Goal: Task Accomplishment & Management: Complete application form

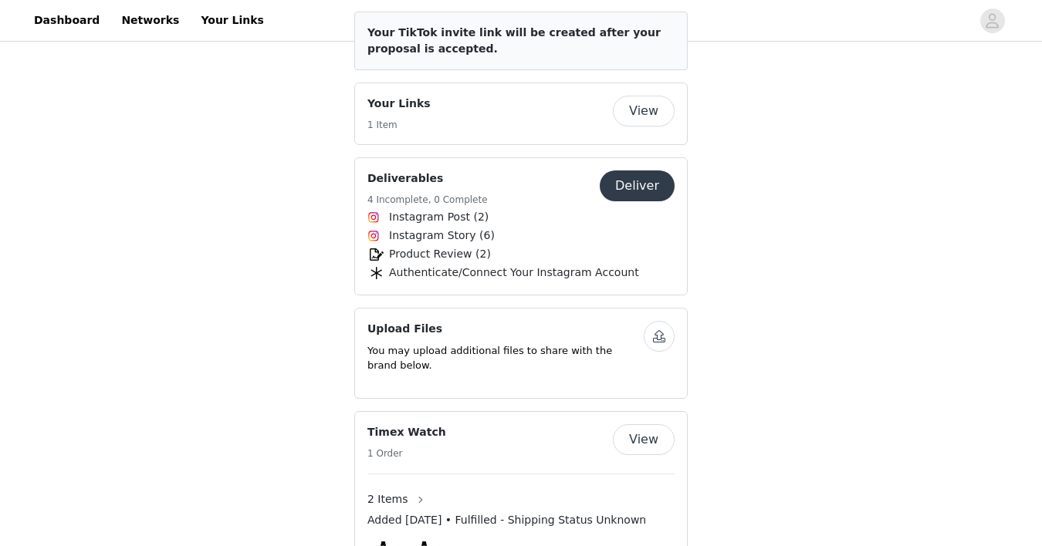
scroll to position [682, 0]
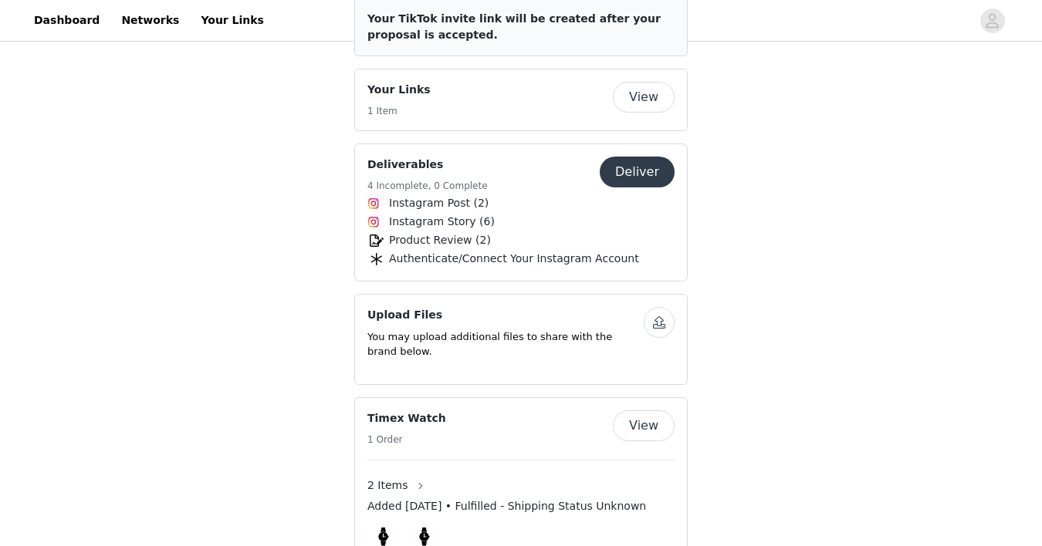
click at [648, 181] on button "Deliver" at bounding box center [637, 172] width 75 height 31
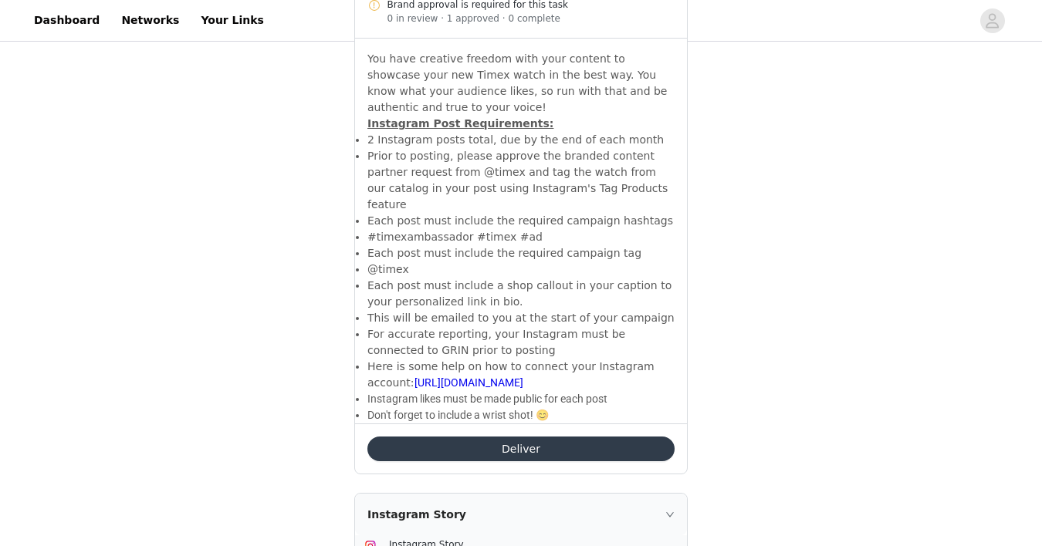
scroll to position [643, 0]
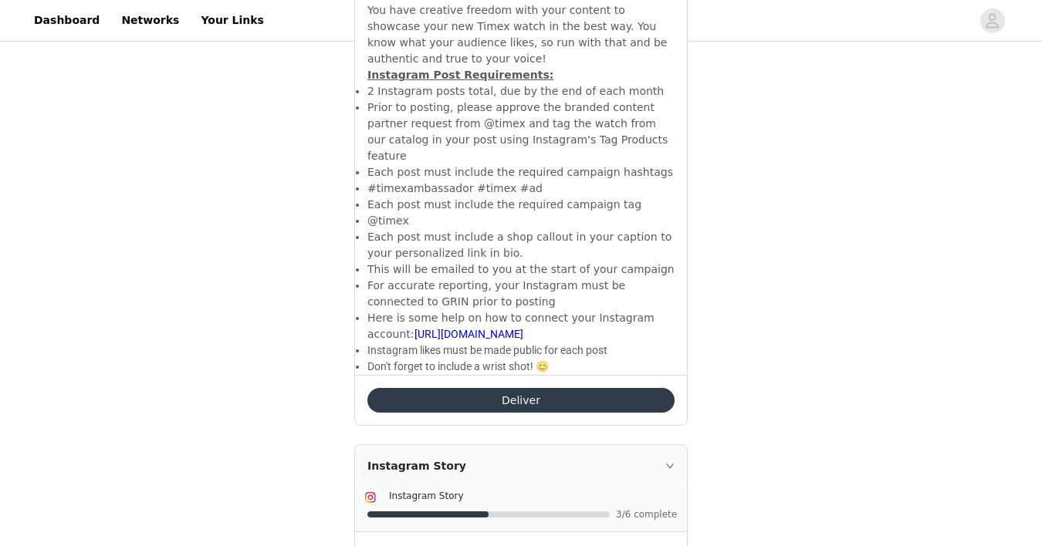
click at [569, 393] on button "Deliver" at bounding box center [520, 400] width 307 height 25
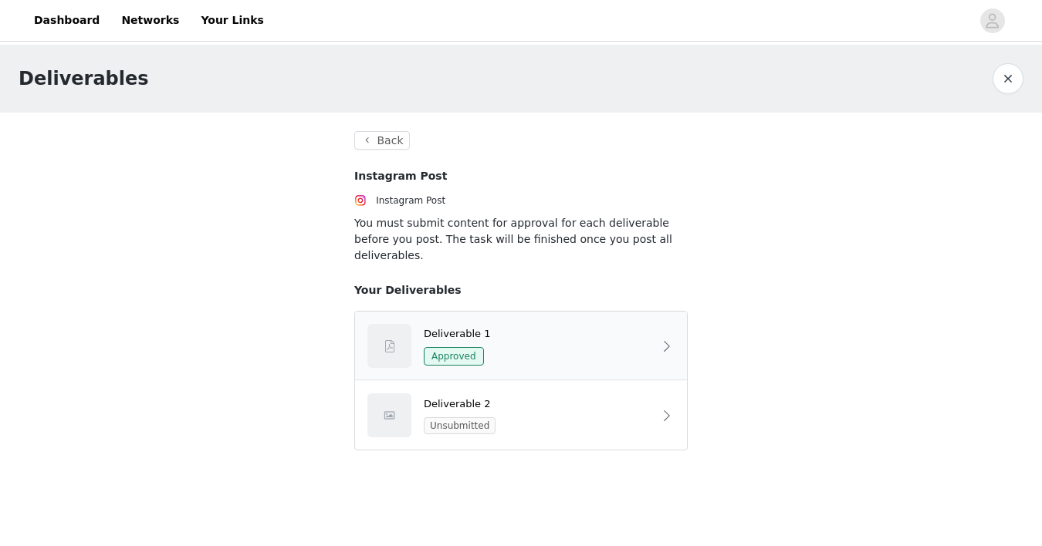
click at [599, 312] on div "Deliverable 1 Approved" at bounding box center [521, 346] width 332 height 69
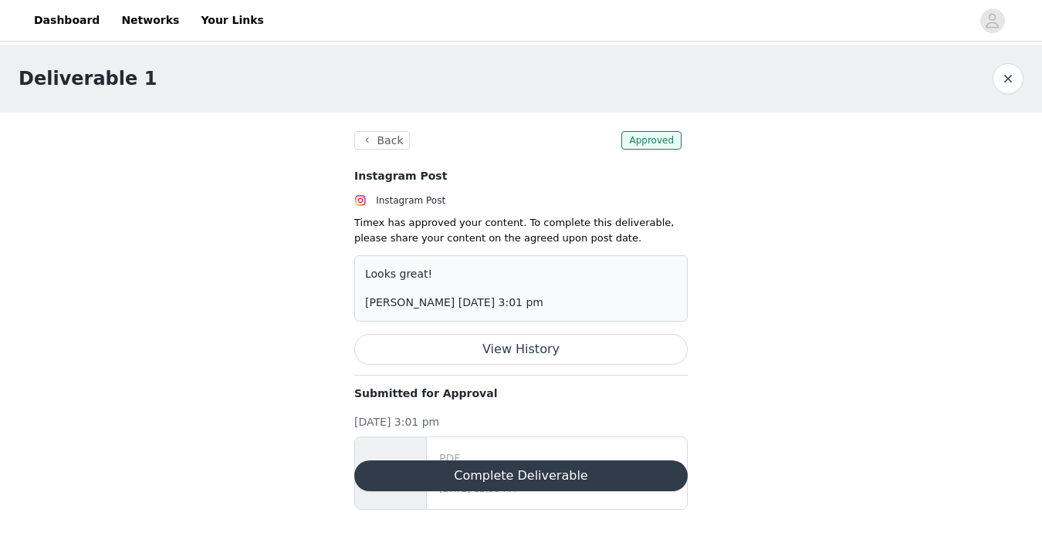
click at [596, 468] on button "Complete Deliverable" at bounding box center [520, 476] width 333 height 31
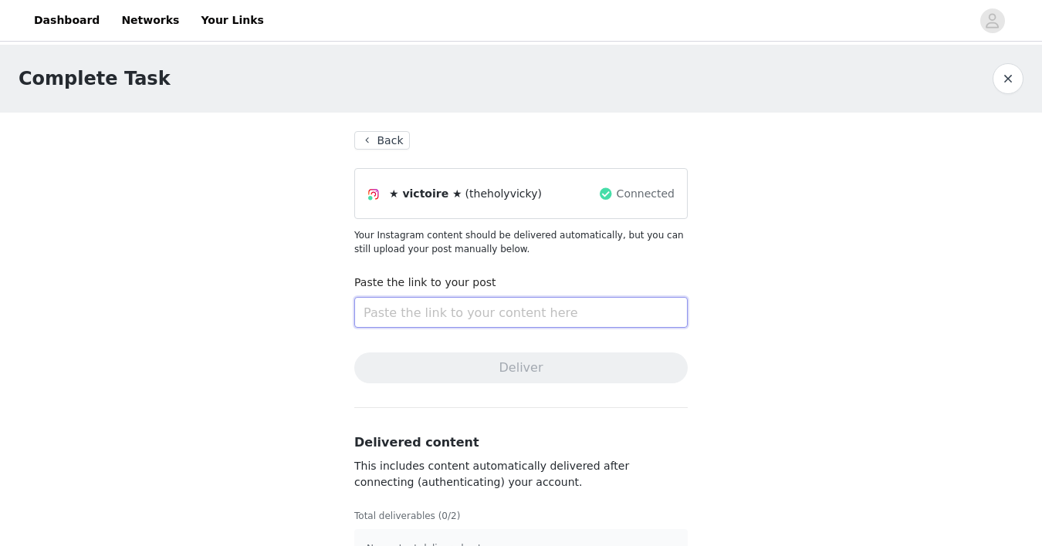
click at [485, 311] on input "text" at bounding box center [520, 312] width 333 height 31
paste input "https://www.instagram.com/p/DPO14G1DH0b/?img_index=1"
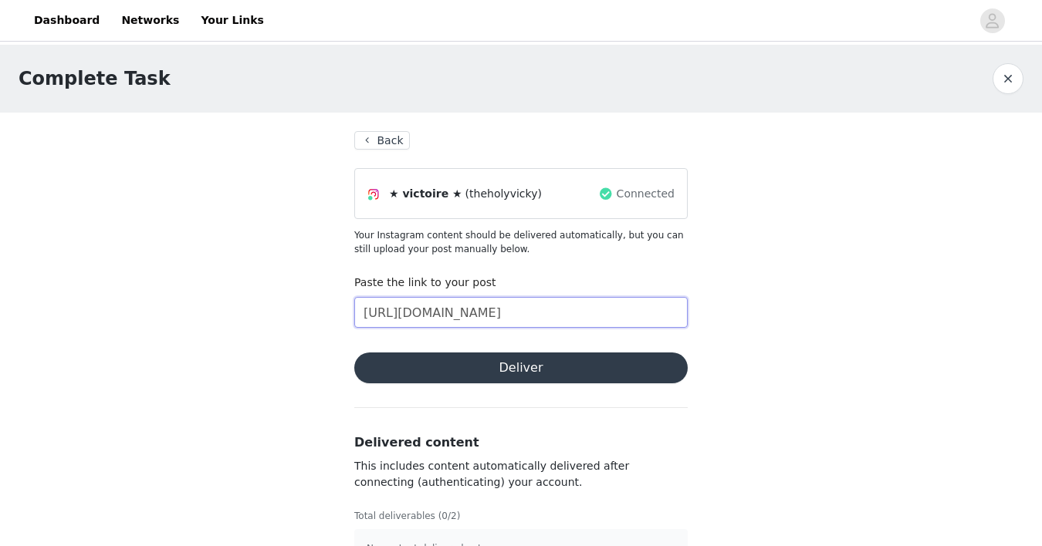
scroll to position [0, 24]
type input "https://www.instagram.com/p/DPO14G1DH0b/?img_index=1"
click at [534, 364] on button "Deliver" at bounding box center [520, 368] width 333 height 31
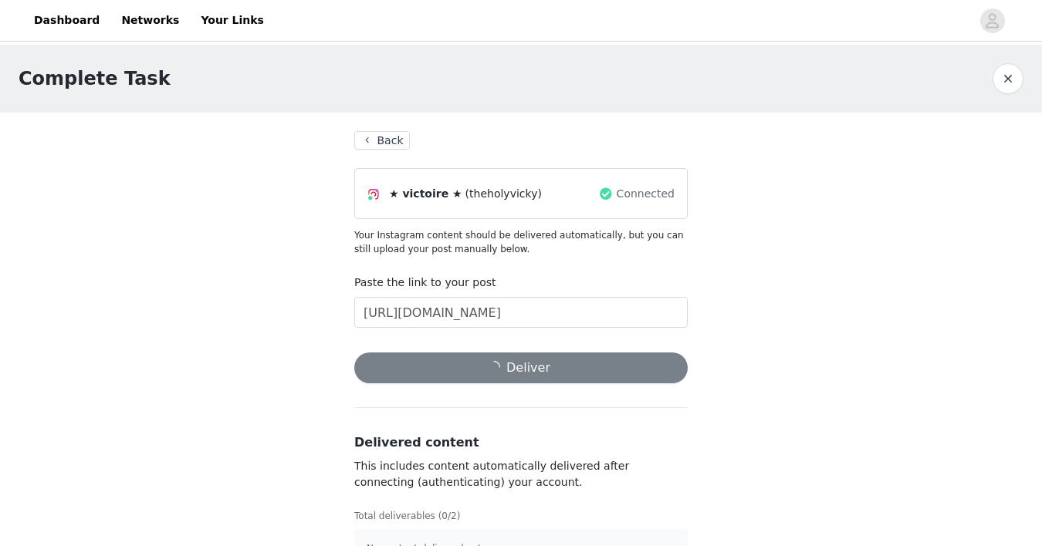
scroll to position [40, 0]
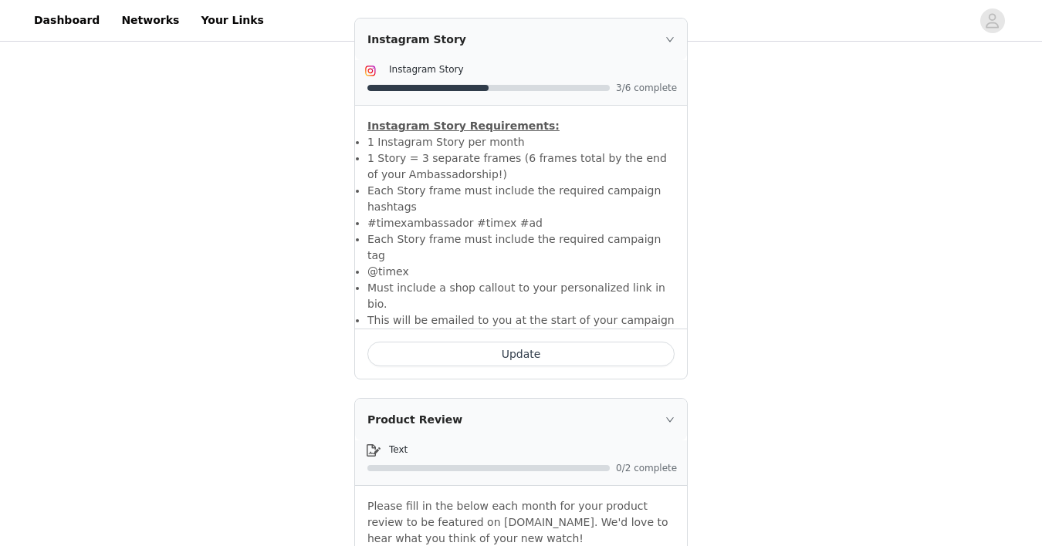
scroll to position [1088, 0]
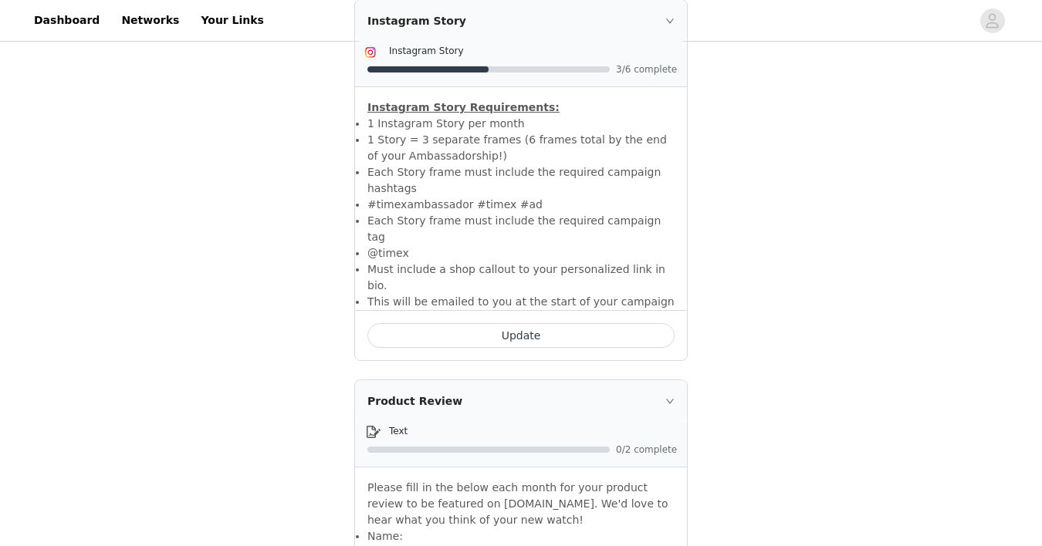
click at [556, 323] on button "Update" at bounding box center [520, 335] width 307 height 25
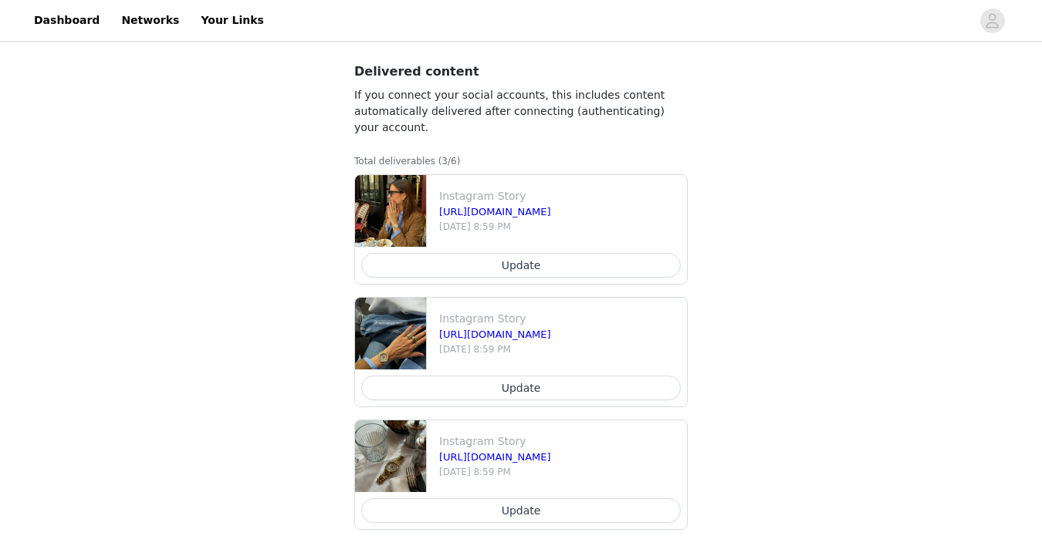
scroll to position [845, 0]
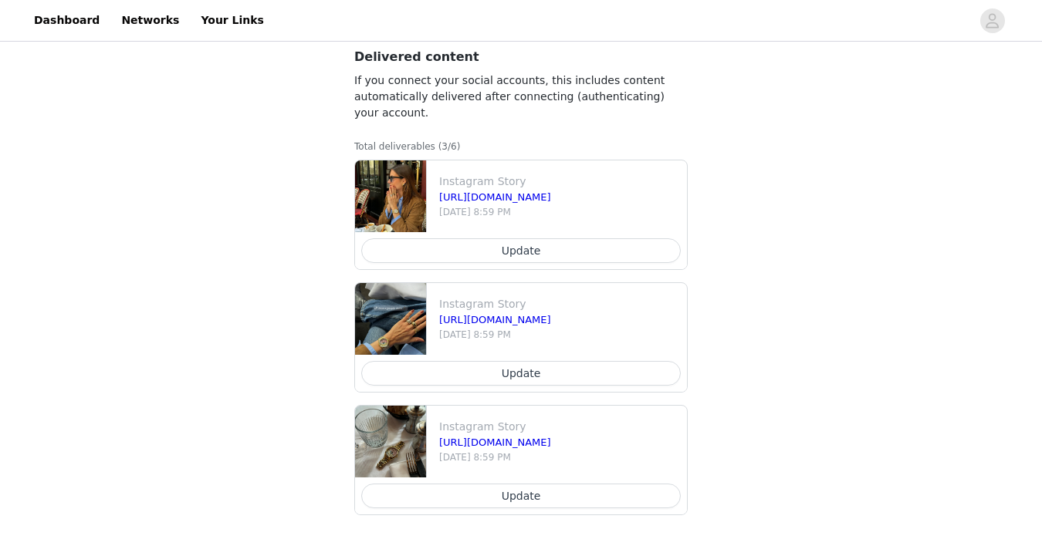
click at [542, 254] on button "Update" at bounding box center [520, 250] width 319 height 25
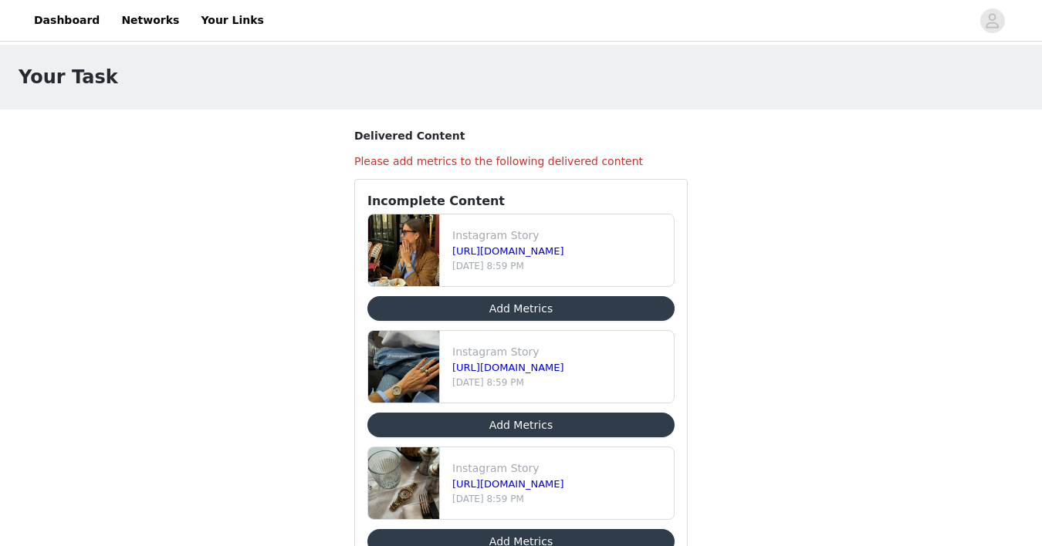
scroll to position [67, 0]
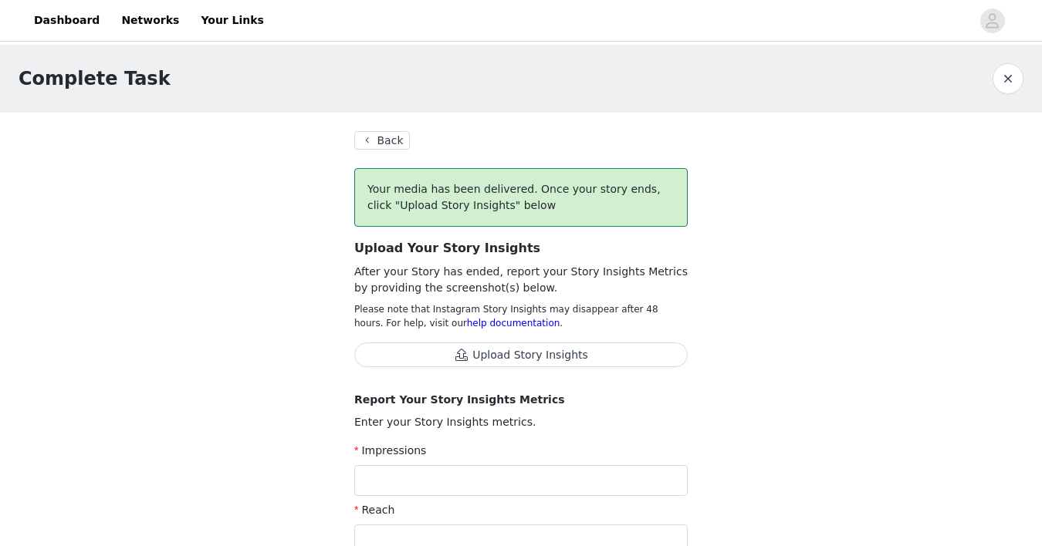
click at [379, 139] on button "Back" at bounding box center [382, 140] width 56 height 19
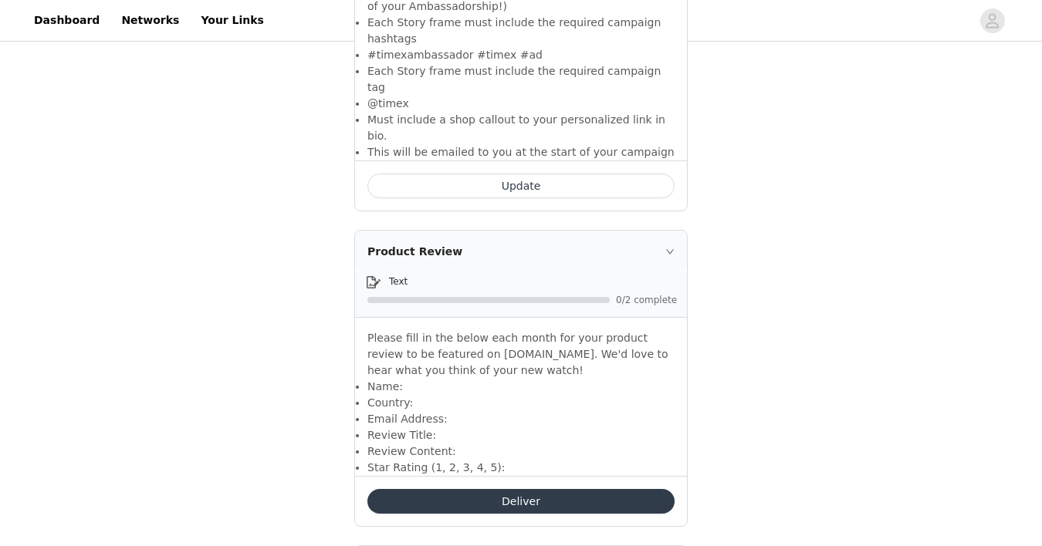
scroll to position [1265, 0]
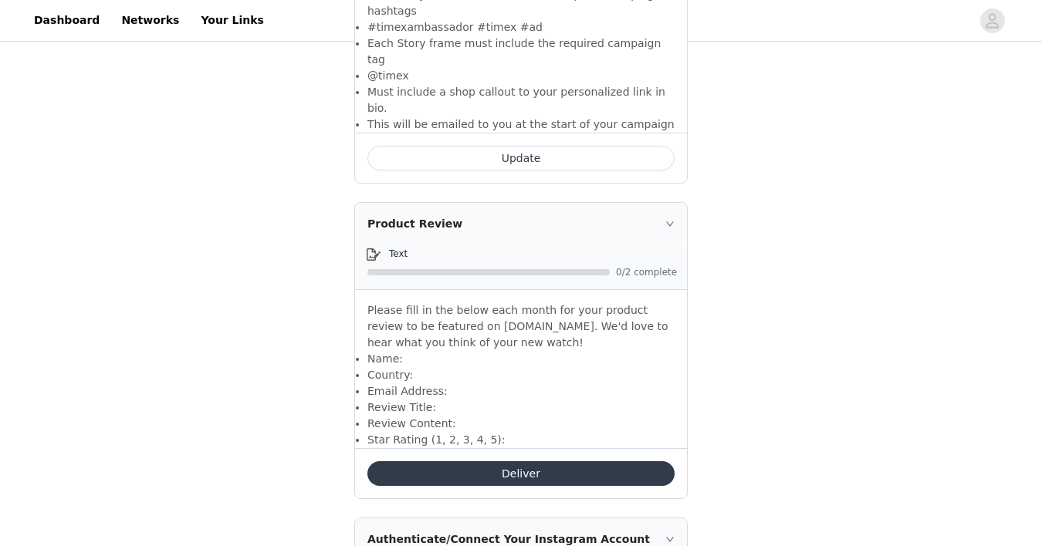
click at [503, 461] on button "Deliver" at bounding box center [520, 473] width 307 height 25
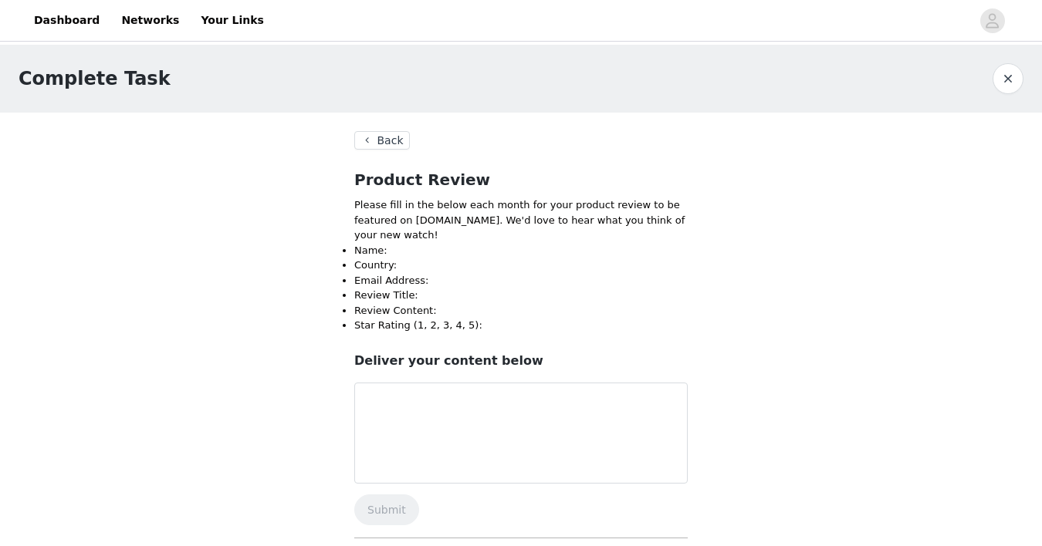
scroll to position [32, 0]
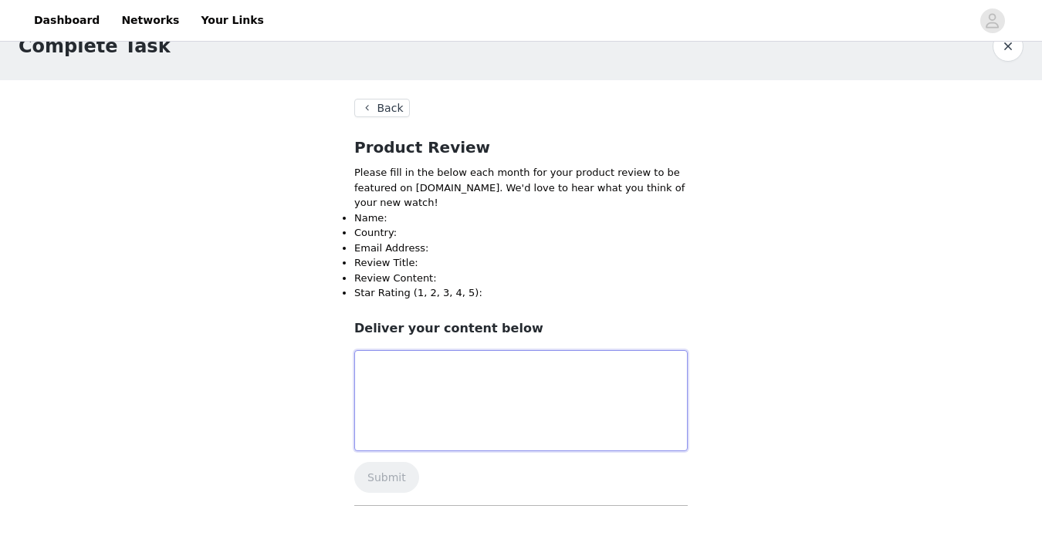
click at [511, 412] on textarea at bounding box center [520, 400] width 333 height 101
drag, startPoint x: 354, startPoint y: 216, endPoint x: 490, endPoint y: 295, distance: 157.0
click at [490, 295] on ul "Name: Country: Email Address: Review Title: Review Content: Star Rating (1, 2, …" at bounding box center [520, 256] width 333 height 90
copy ul "Name: Country: Email Address: Review Title: Review Content: Star Rating (1, 2, …"
click at [448, 387] on textarea "To enrich screen reader interactions, please activate Accessibility in Grammarl…" at bounding box center [520, 400] width 333 height 101
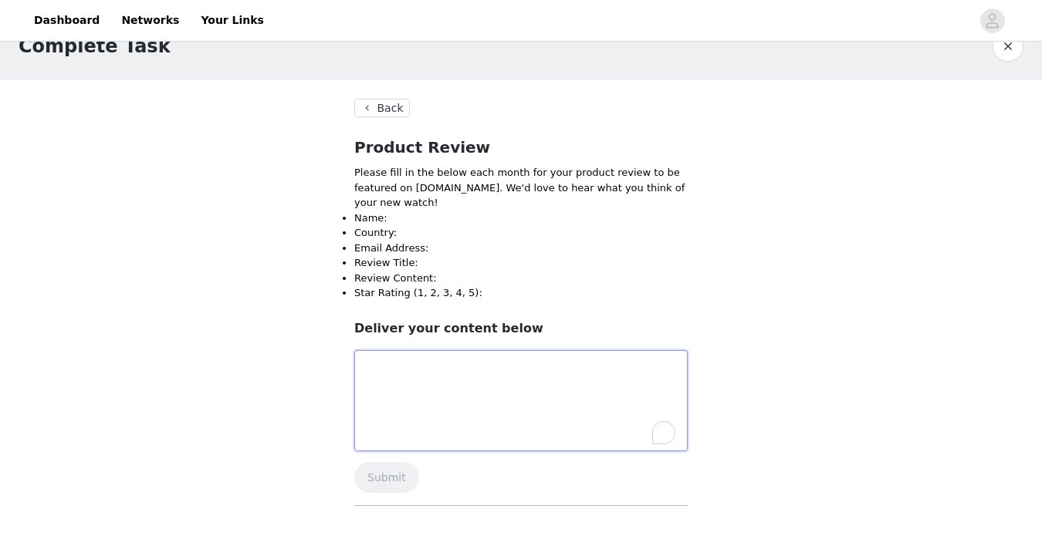
paste textarea "Name: Country: Email Address: Review Title: Review Content: Star Rating (1, 2, …"
click at [434, 369] on textarea "Name: Country: Email Address: Review Title: Review Content: Star Rating (1, 2, …" at bounding box center [520, 400] width 333 height 101
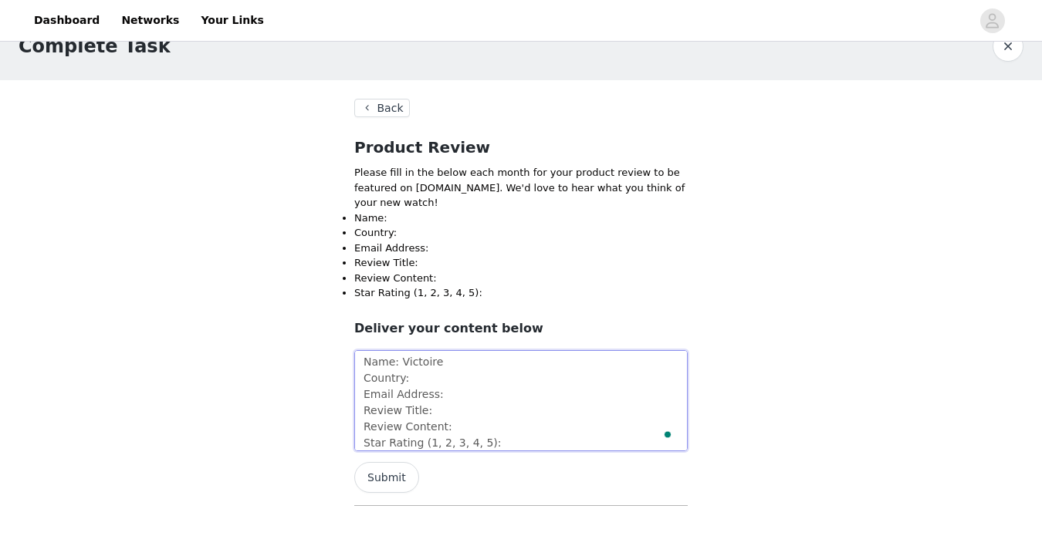
click at [433, 372] on textarea "Name: Victoire Country: Email Address: Review Title: Review Content: Star Ratin…" at bounding box center [520, 400] width 333 height 101
click at [453, 390] on textarea "Name: Victoire Country: France Email Address: Review Title: Review Content: Sta…" at bounding box center [520, 400] width 333 height 101
click at [446, 418] on textarea "Name: Victoire Country: France Email Address: theholyvicky@gmail.com Review Tit…" at bounding box center [520, 400] width 333 height 101
click at [505, 422] on textarea "Name: Victoire Country: France Email Address: theholyvicky@gmail.com Review Tit…" at bounding box center [520, 400] width 333 height 101
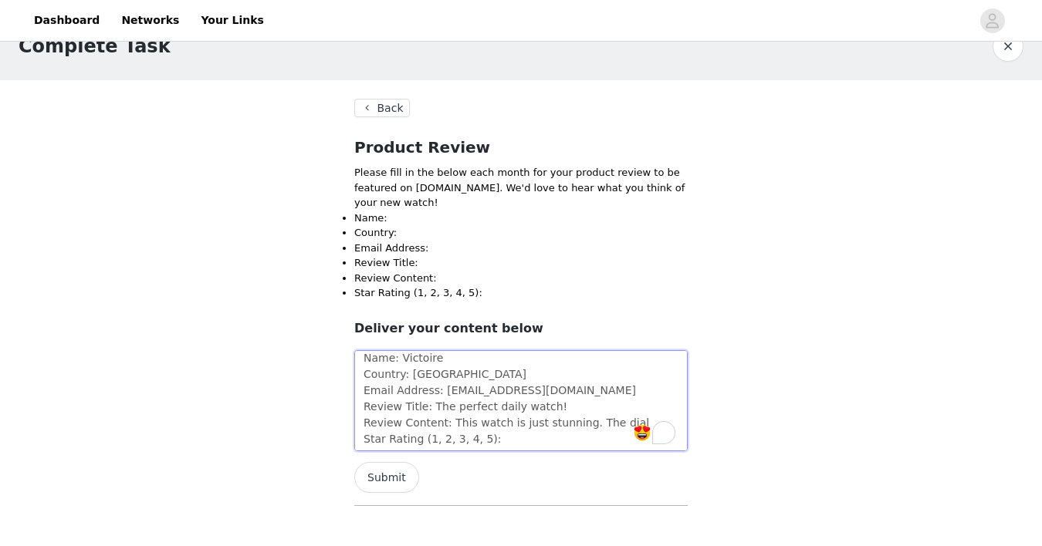
click at [607, 423] on textarea "Name: Victoire Country: France Email Address: theholyvicky@gmail.com Review Tit…" at bounding box center [520, 400] width 333 height 101
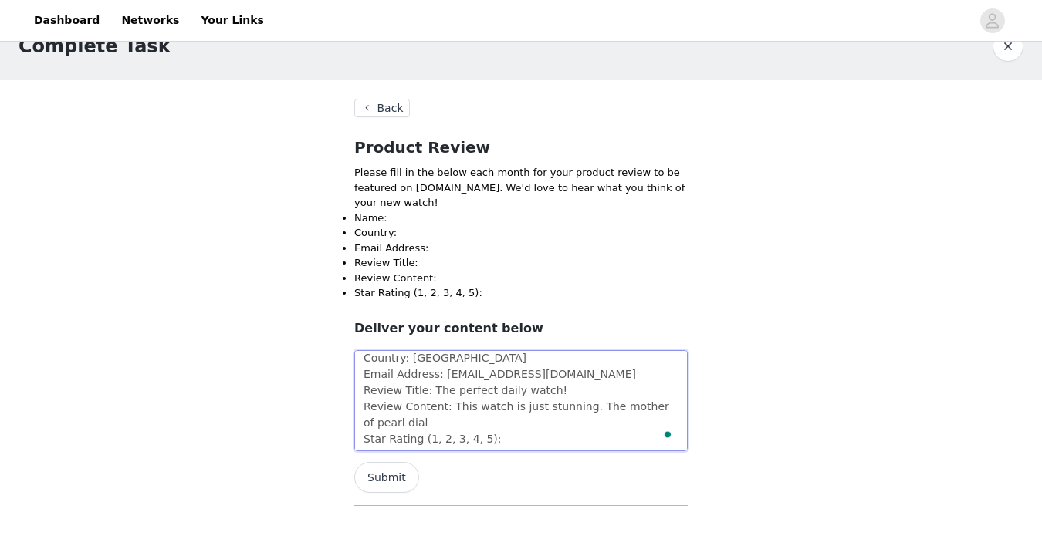
click at [433, 417] on textarea "Name: Victoire Country: France Email Address: theholyvicky@gmail.com Review Tit…" at bounding box center [520, 400] width 333 height 101
click at [593, 405] on textarea "Name: Victoire Country: France Email Address: theholyvicky@gmail.com Review Tit…" at bounding box center [520, 400] width 333 height 101
click at [614, 421] on textarea "Name: Victoire Country: France Email Address: theholyvicky@gmail.com Review Tit…" at bounding box center [520, 400] width 333 height 101
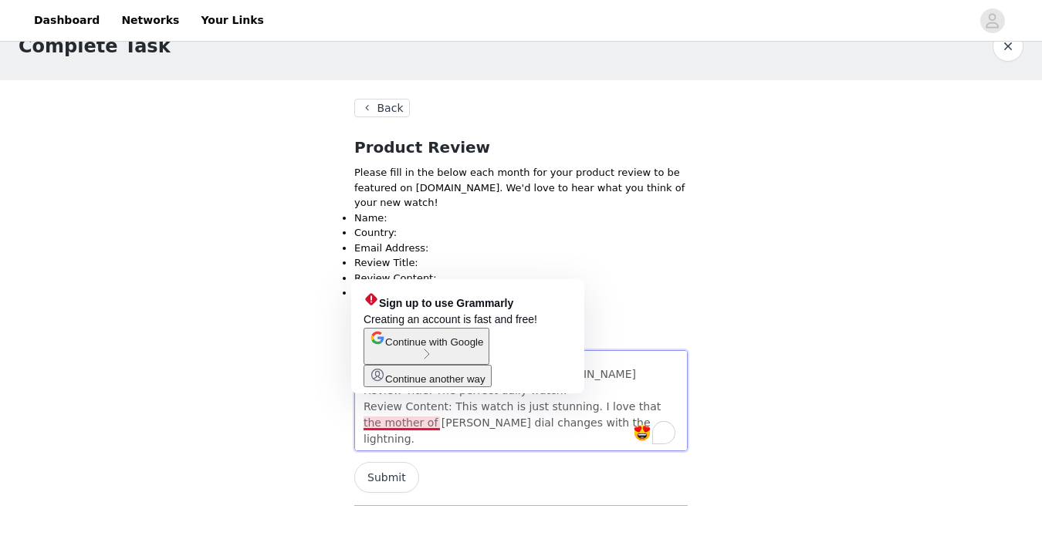
click at [407, 424] on textarea "Name: Victoire Country: France Email Address: theholyvicky@gmail.com Review Tit…" at bounding box center [520, 400] width 333 height 101
click at [401, 421] on textarea "Name: Victoire Country: France Email Address: theholyvicky@gmail.com Review Tit…" at bounding box center [520, 400] width 333 height 101
click at [420, 422] on textarea "Name: Victoire Country: France Email Address: theholyvicky@gmail.com Review Tit…" at bounding box center [520, 400] width 333 height 101
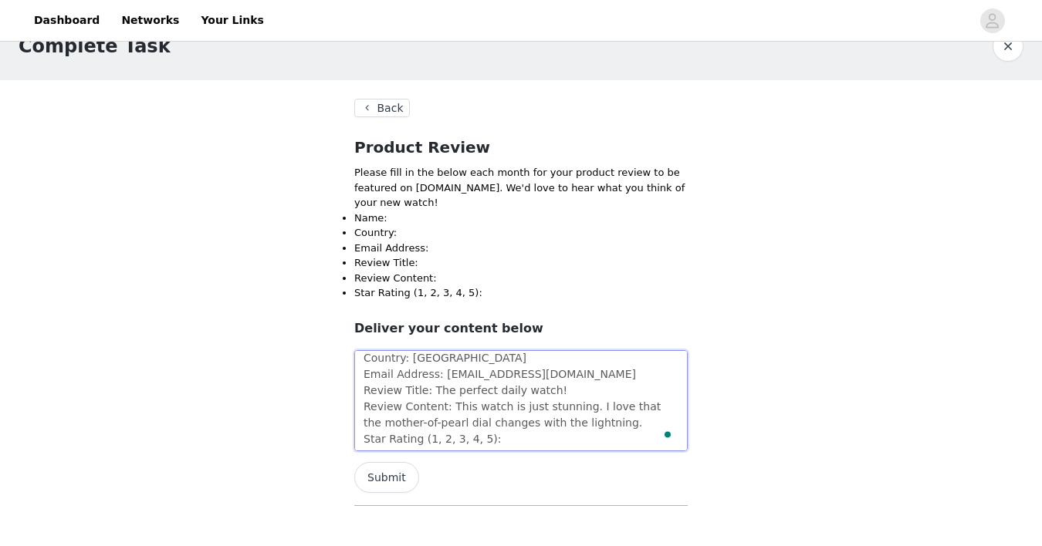
click at [614, 416] on textarea "Name: Victoire Country: France Email Address: theholyvicky@gmail.com Review Tit…" at bounding box center [520, 400] width 333 height 101
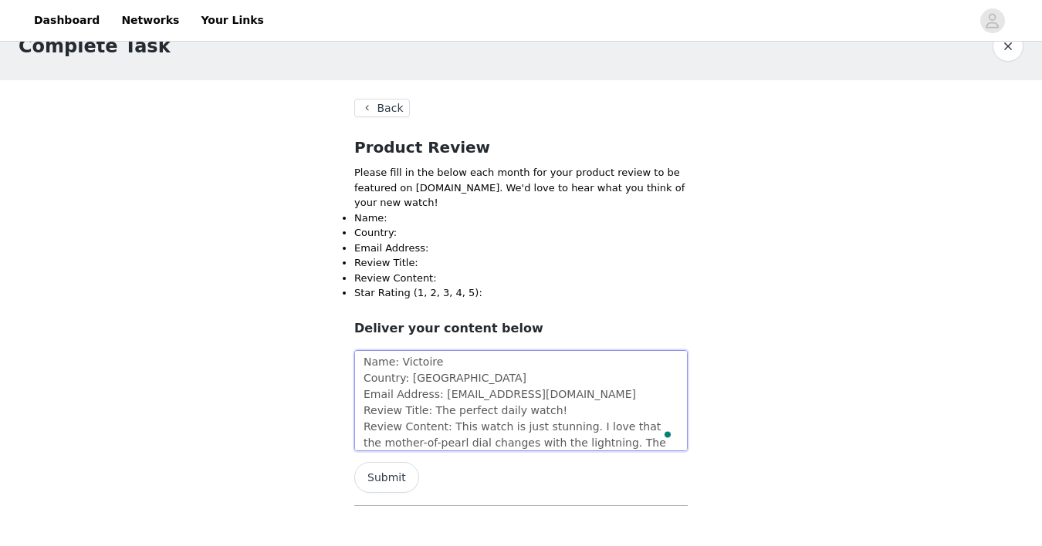
scroll to position [36, 0]
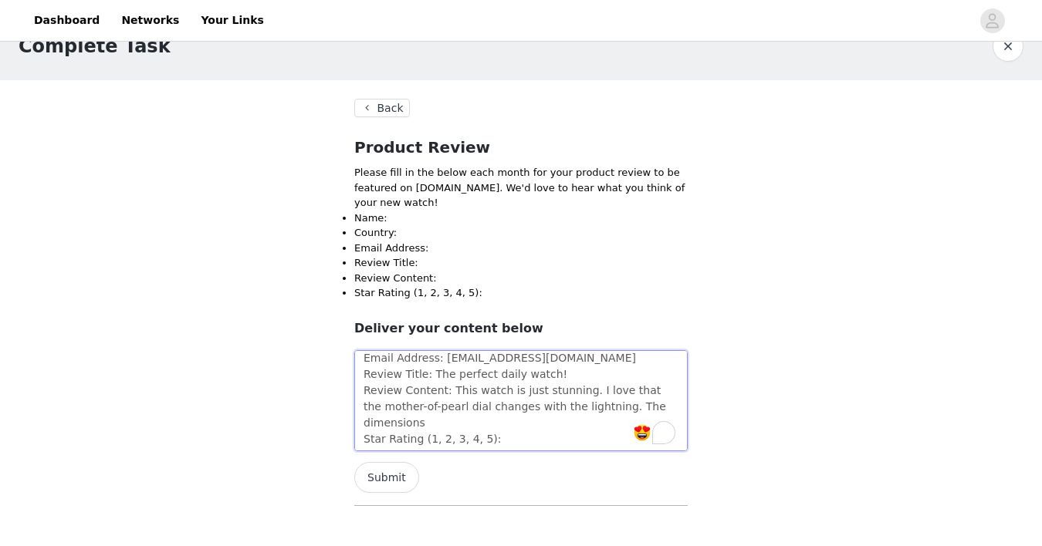
drag, startPoint x: 449, startPoint y: 383, endPoint x: 498, endPoint y: 417, distance: 59.7
click at [498, 417] on textarea "Name: Victoire Country: France Email Address: theholyvicky@gmail.com Review Tit…" at bounding box center [520, 400] width 333 height 101
paste textarea "absolutely stunning. The mother-of-pearl dial is mesmerizing, catching the ligh…"
click at [507, 387] on textarea "Name: Victoire Country: France Email Address: theholyvicky@gmail.com Review Tit…" at bounding box center [520, 400] width 333 height 101
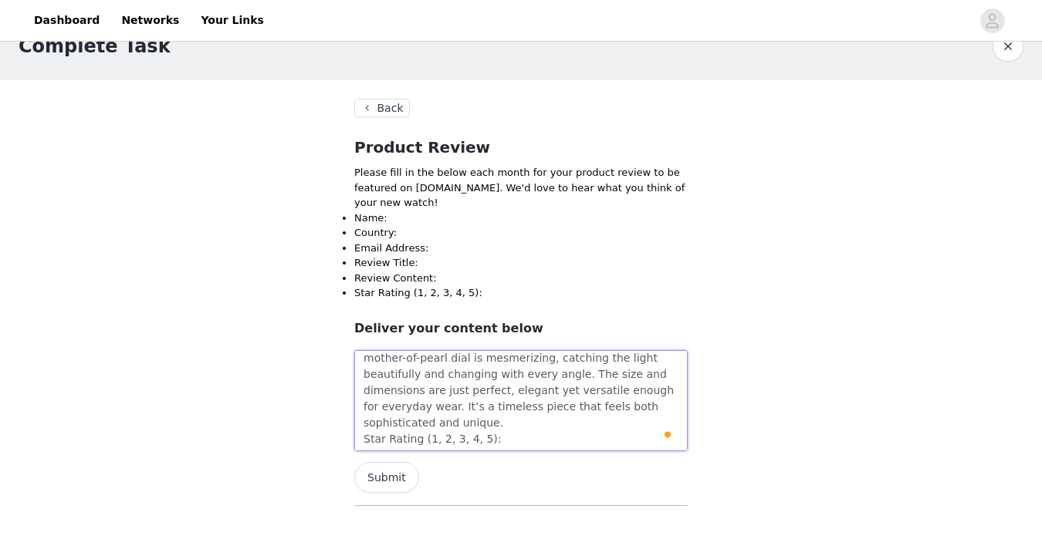
click at [508, 446] on textarea "Name: Victoire Country: France Email Address: theholyvicky@gmail.com Review Tit…" at bounding box center [520, 400] width 333 height 101
type textarea "Name: Victoire Country: France Email Address: theholyvicky@gmail.com Review Tit…"
click at [390, 471] on button "Submit" at bounding box center [386, 477] width 65 height 31
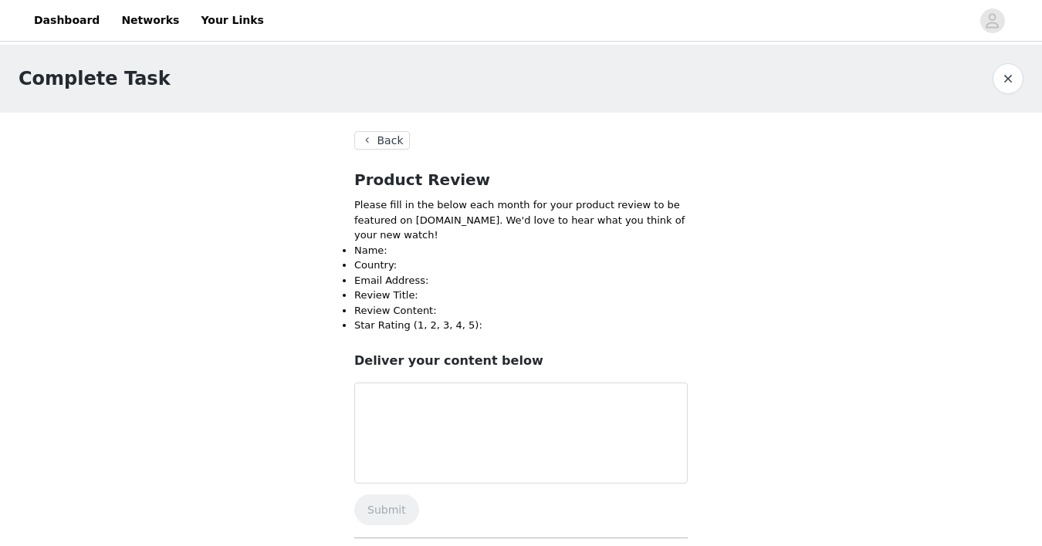
click at [375, 148] on button "Back" at bounding box center [382, 140] width 56 height 19
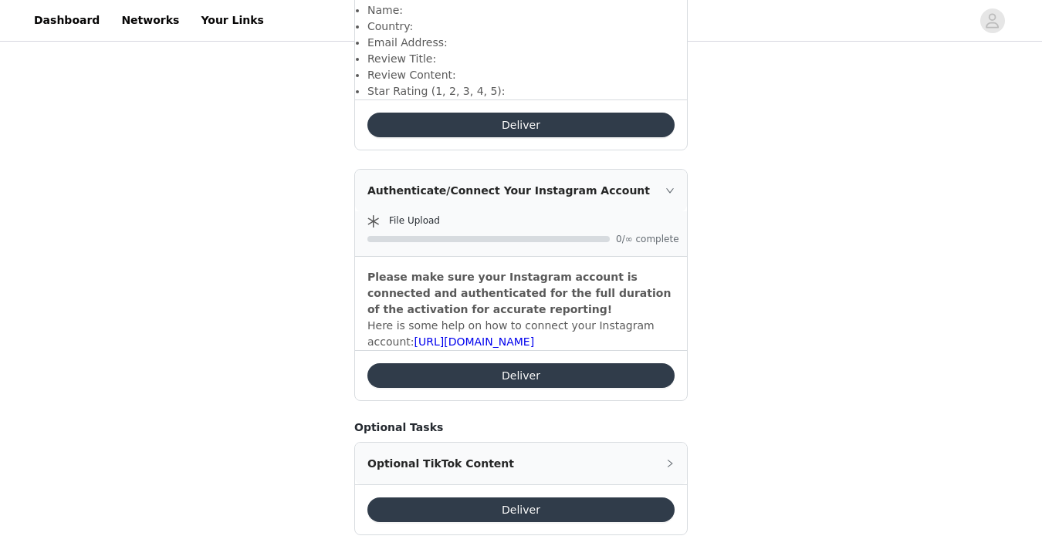
scroll to position [1617, 0]
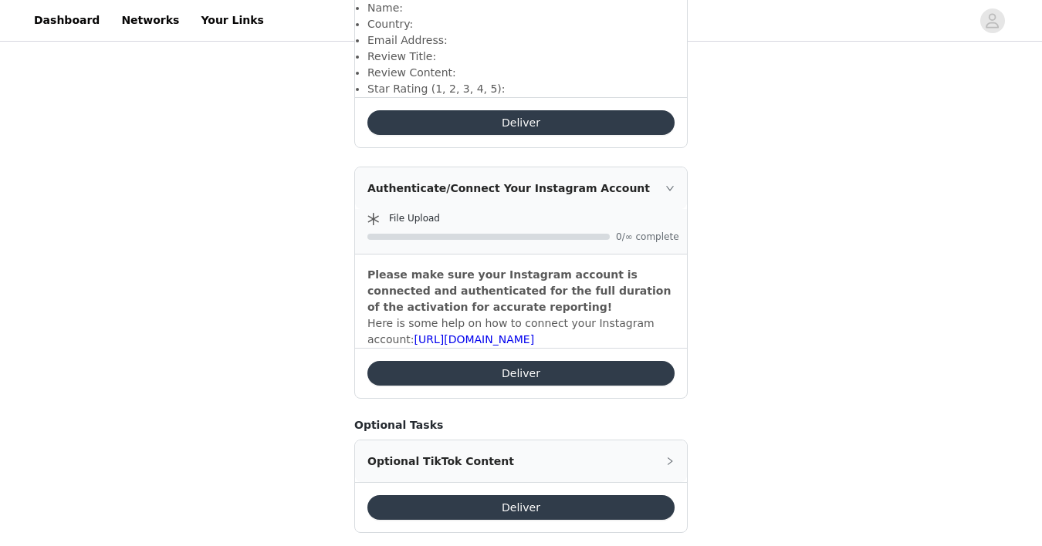
click at [555, 361] on button "Deliver" at bounding box center [520, 373] width 307 height 25
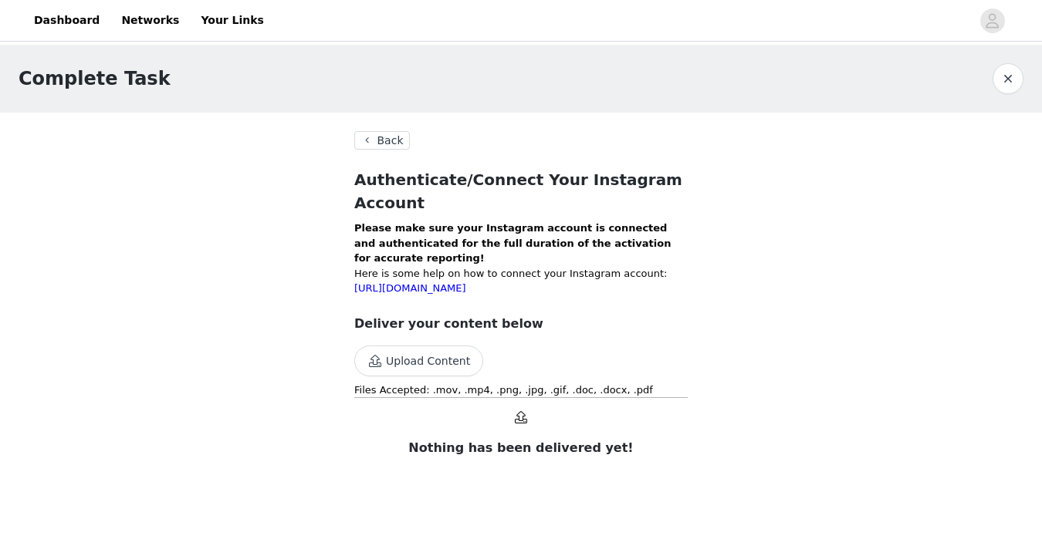
click at [396, 143] on button "Back" at bounding box center [382, 140] width 56 height 19
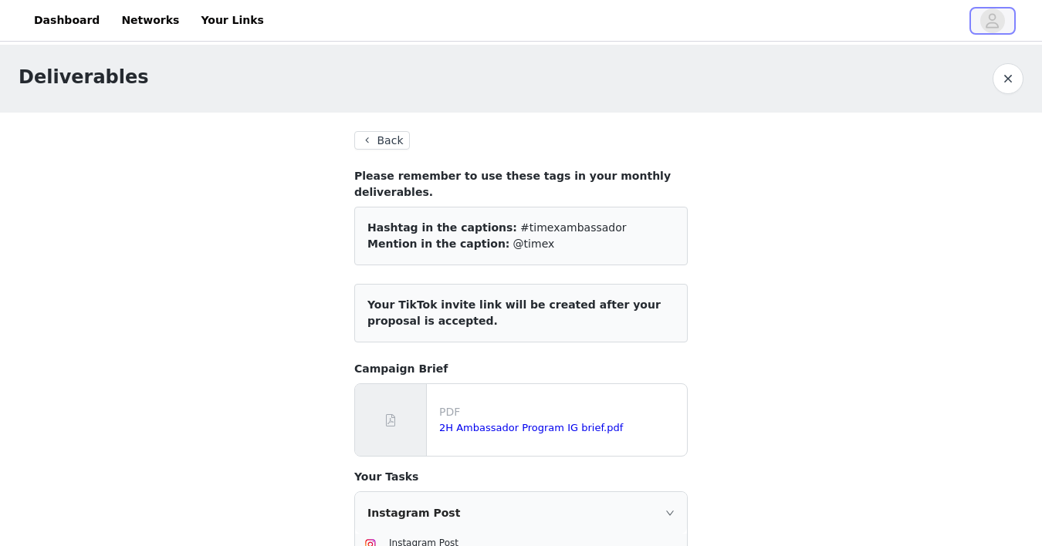
click at [986, 23] on icon "avatar" at bounding box center [992, 20] width 15 height 25
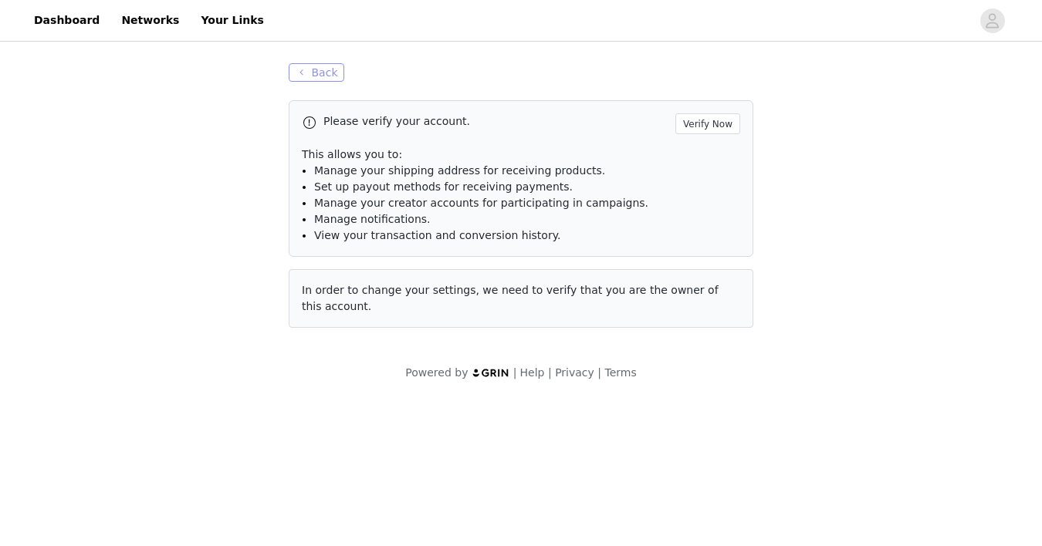
click at [326, 69] on button "Back" at bounding box center [317, 72] width 56 height 19
click at [315, 76] on button "Back" at bounding box center [317, 72] width 56 height 19
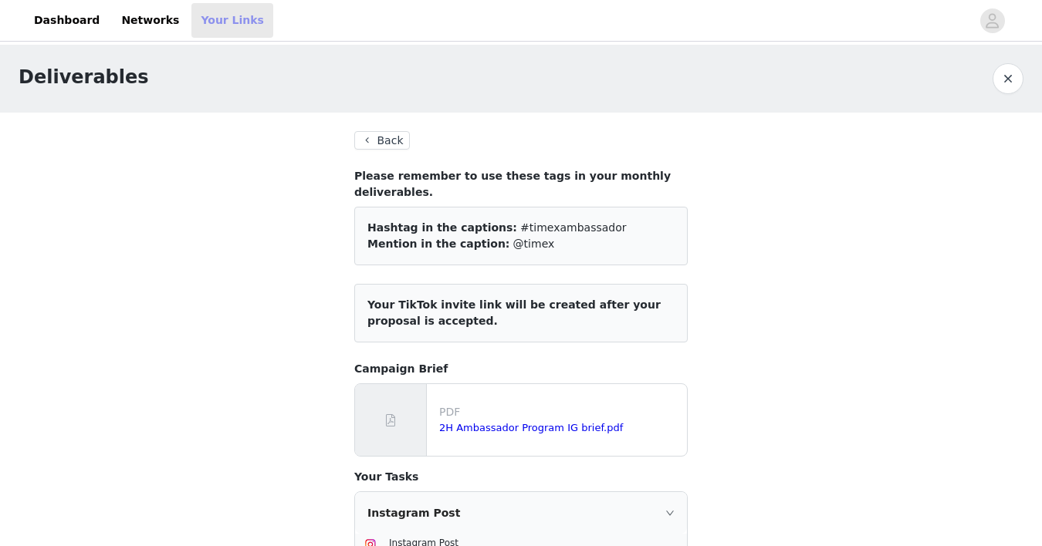
click at [216, 19] on link "Your Links" at bounding box center [232, 20] width 82 height 35
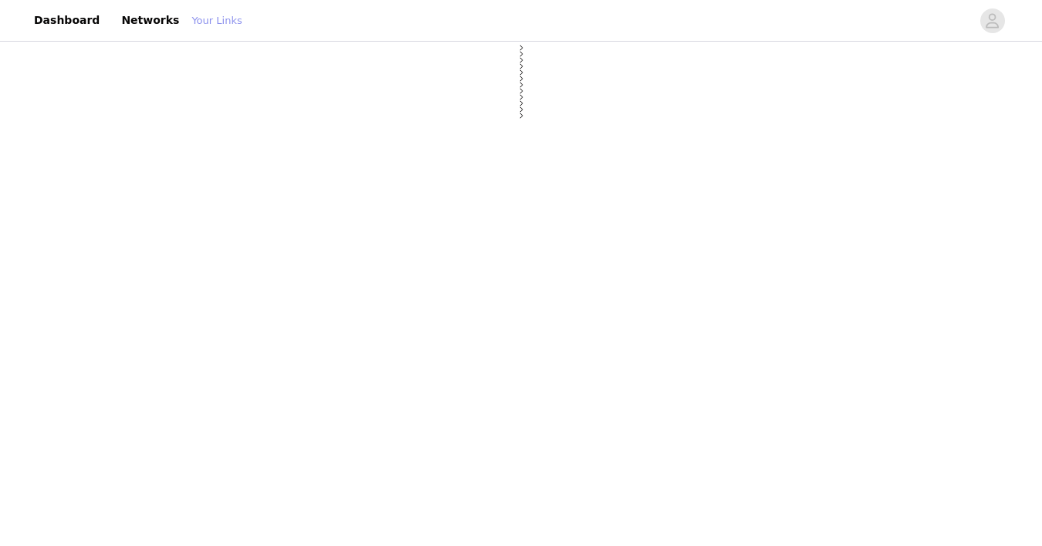
select select "12"
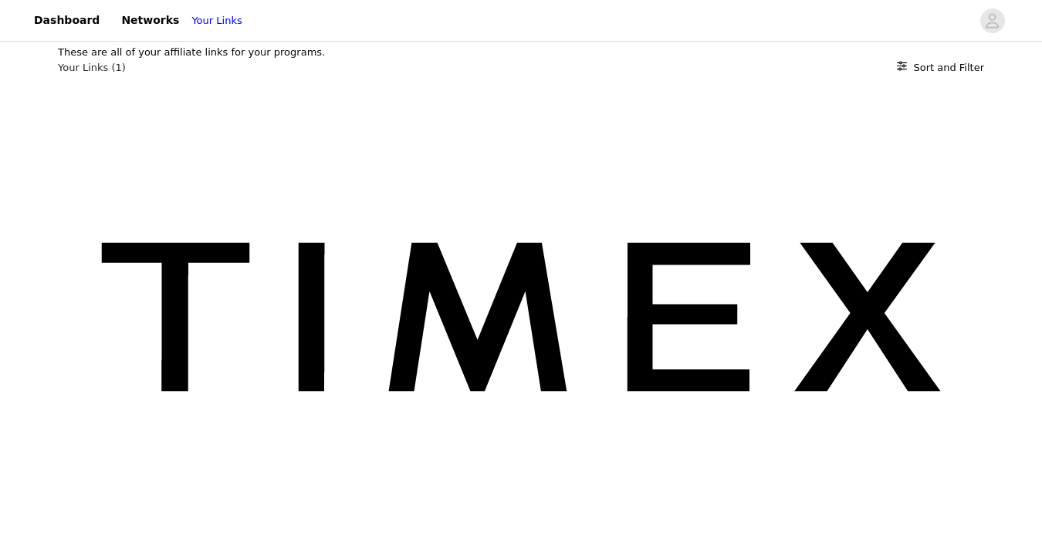
click at [394, 194] on div "New Arrivals - Fresh Watch Styles and Trends Active Ends on [DATE] [URL][DOMAIN…" at bounding box center [521, 358] width 926 height 566
click at [568, 184] on div "New Arrivals - Fresh Watch Styles and Trends Active Ends on [DATE] [URL][DOMAIN…" at bounding box center [521, 358] width 926 height 566
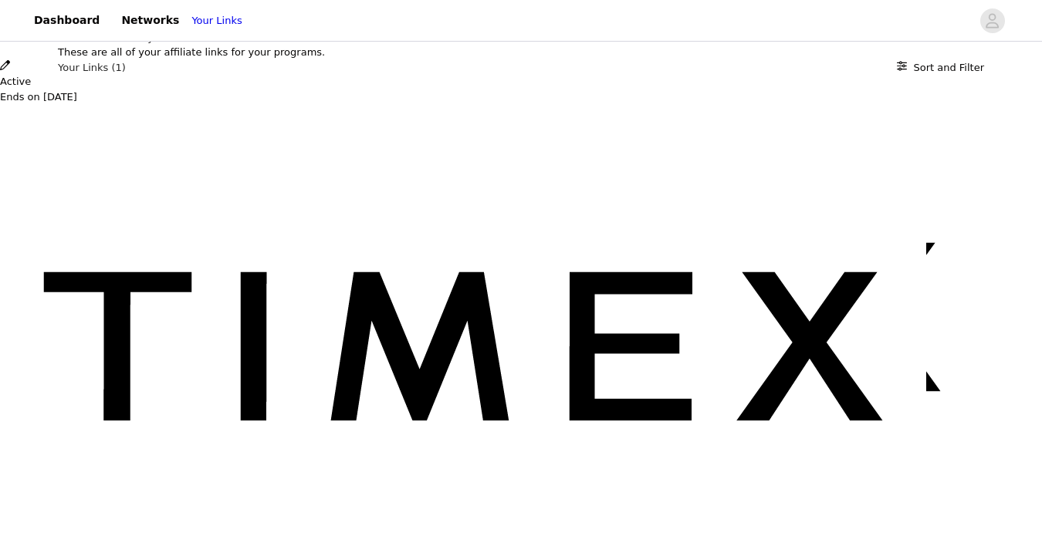
scroll to position [262, 0]
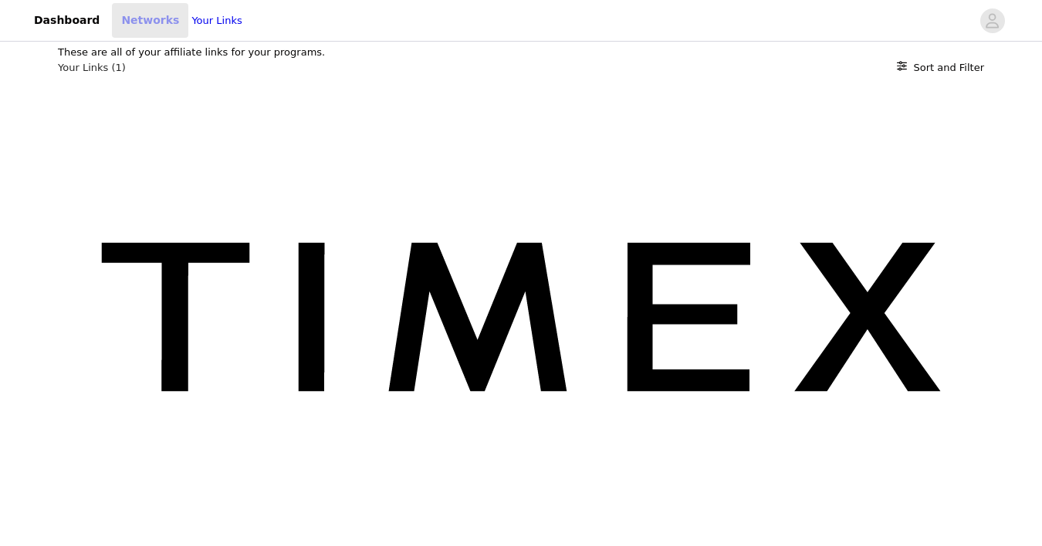
click at [146, 14] on link "Networks" at bounding box center [150, 20] width 76 height 35
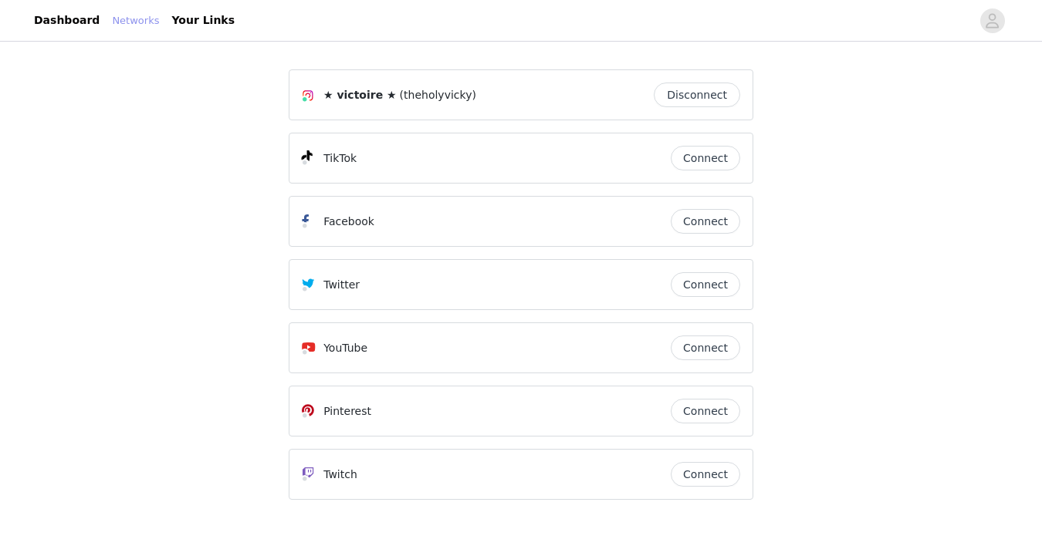
scroll to position [38, 0]
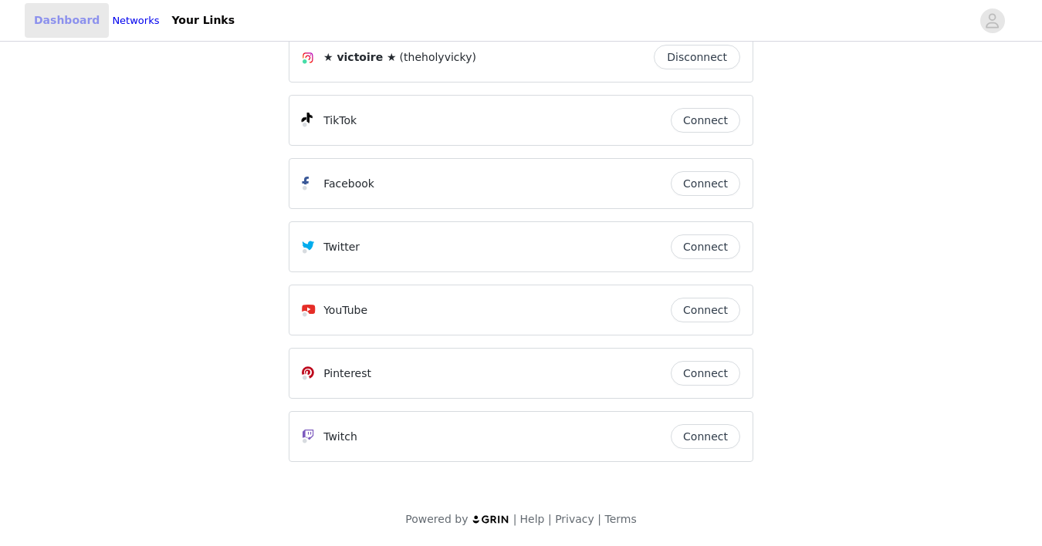
click at [62, 20] on link "Dashboard" at bounding box center [67, 20] width 84 height 35
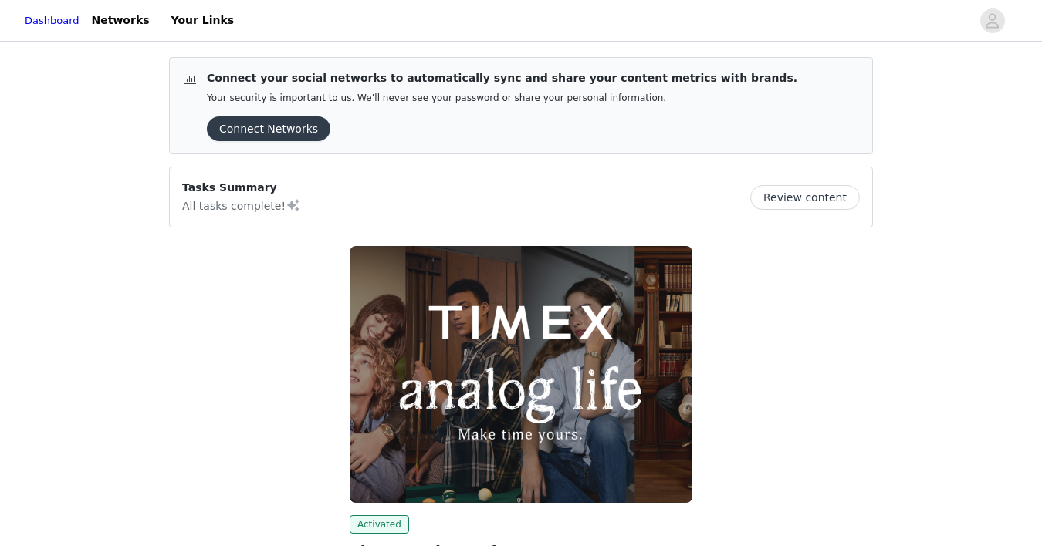
click at [782, 198] on button "Review content" at bounding box center [805, 197] width 110 height 25
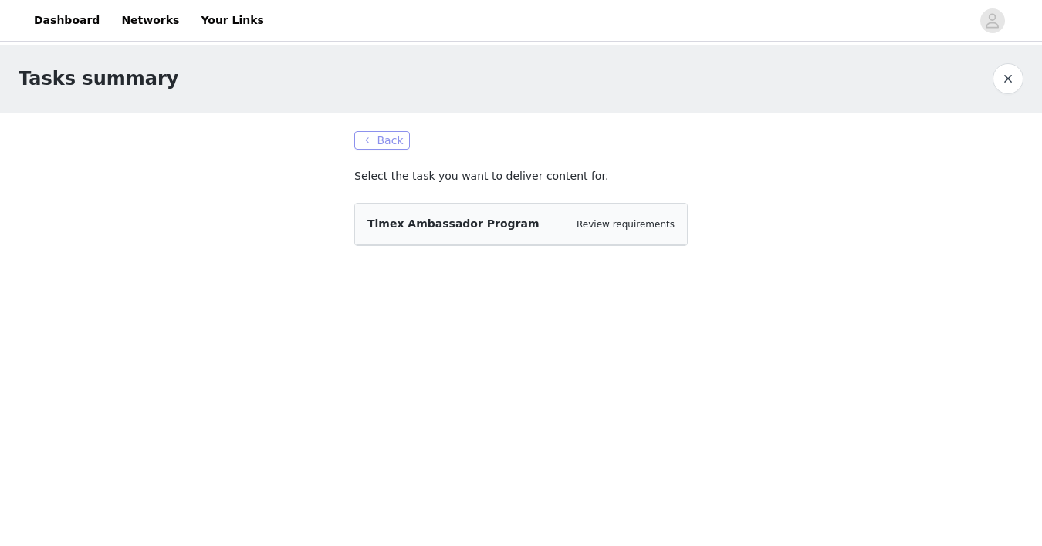
click at [385, 136] on button "Back" at bounding box center [382, 140] width 56 height 19
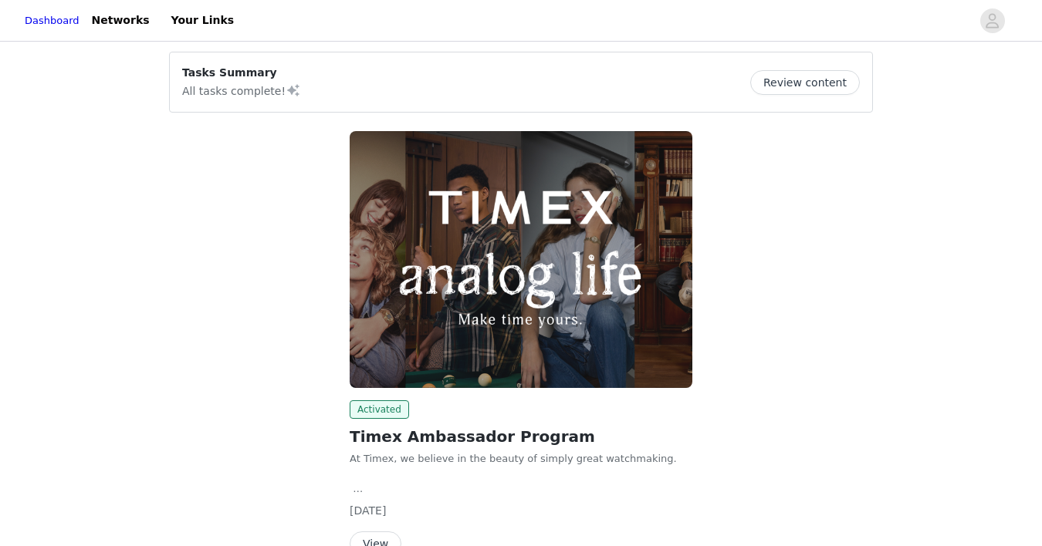
scroll to position [202, 0]
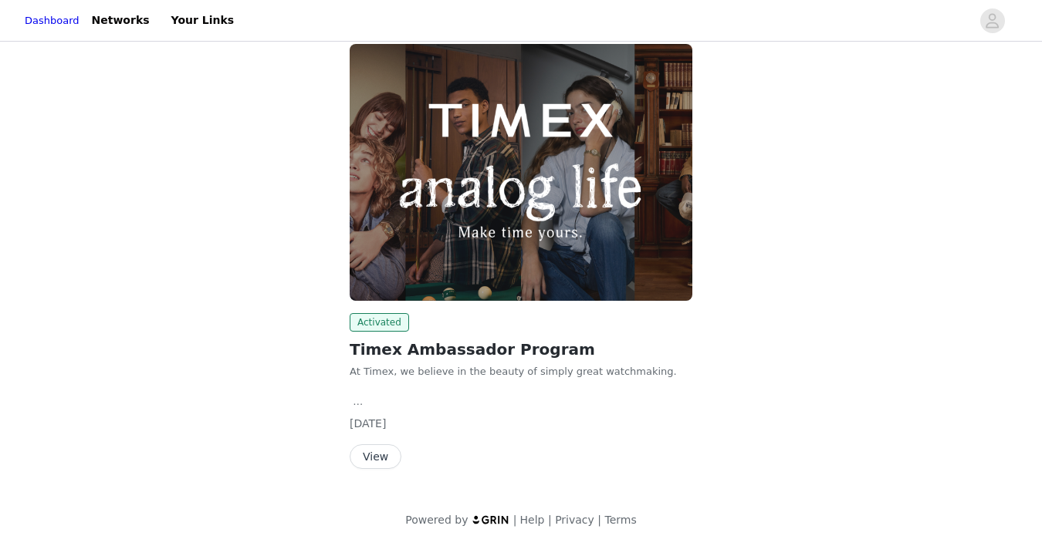
click at [367, 448] on button "View" at bounding box center [376, 456] width 52 height 25
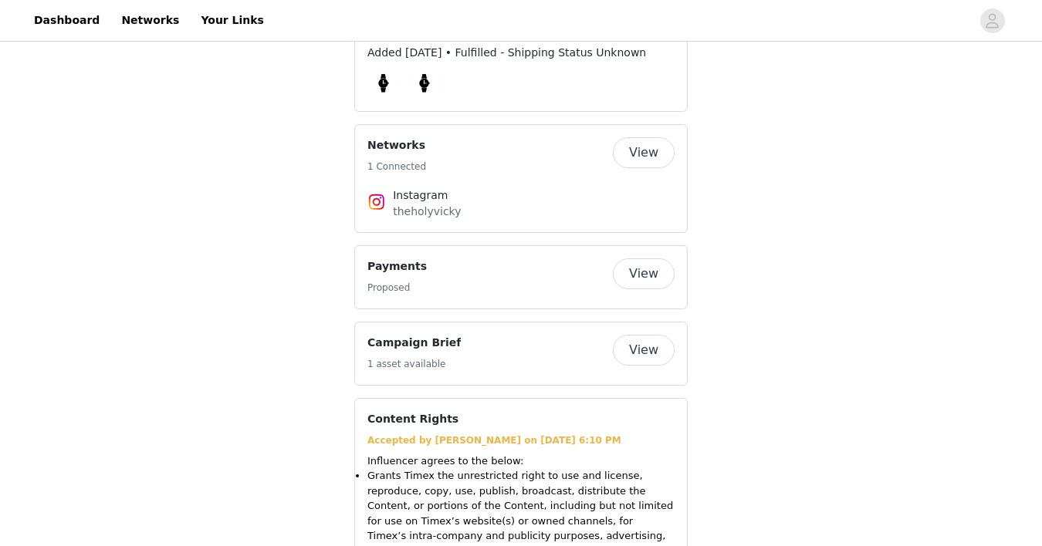
scroll to position [1144, 0]
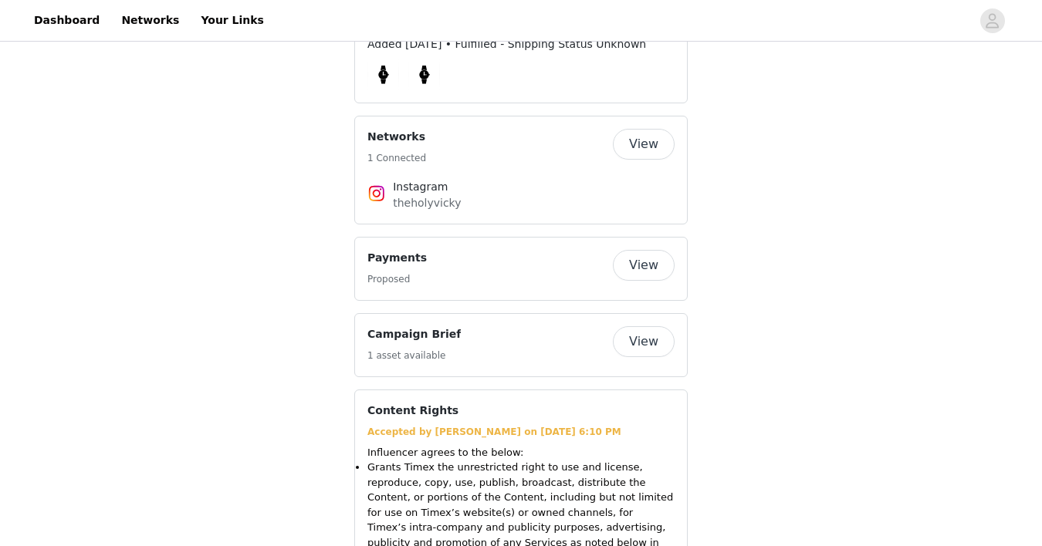
click at [627, 272] on button "View" at bounding box center [644, 265] width 62 height 31
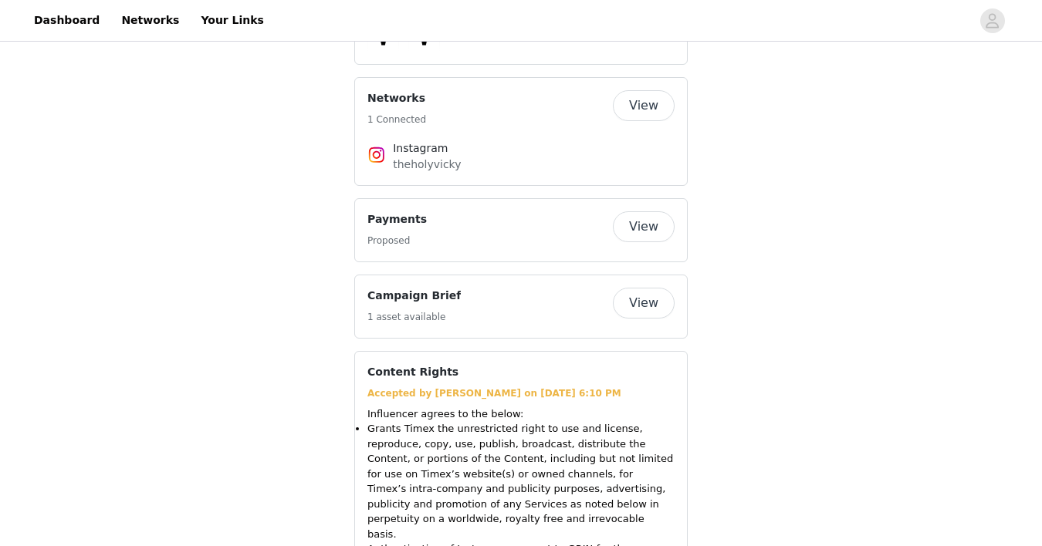
scroll to position [995, 0]
